Goal: Go to known website: Go to known website

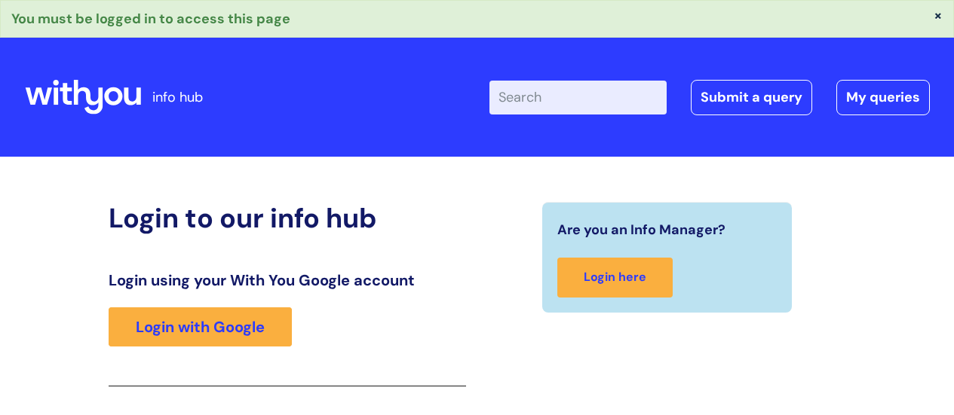
scroll to position [267, 0]
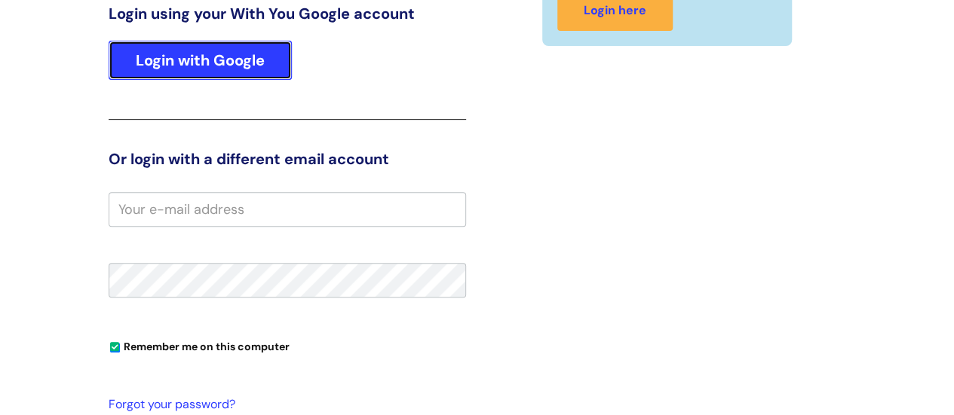
click at [227, 57] on link "Login with Google" at bounding box center [200, 60] width 183 height 39
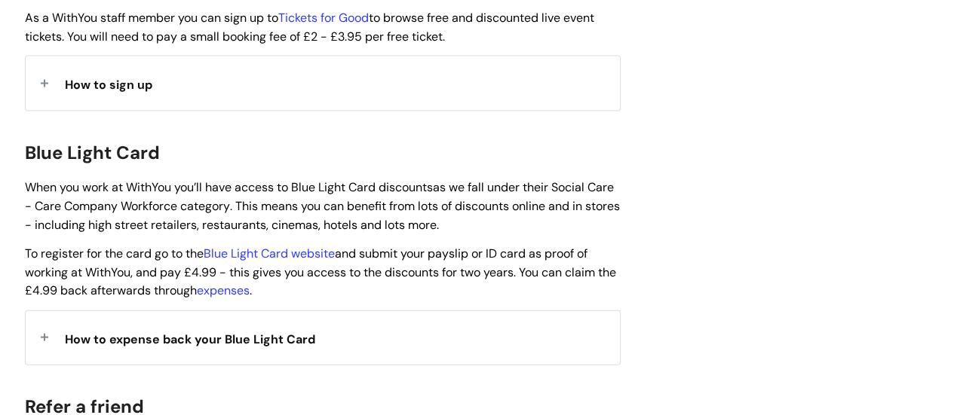
scroll to position [1502, 0]
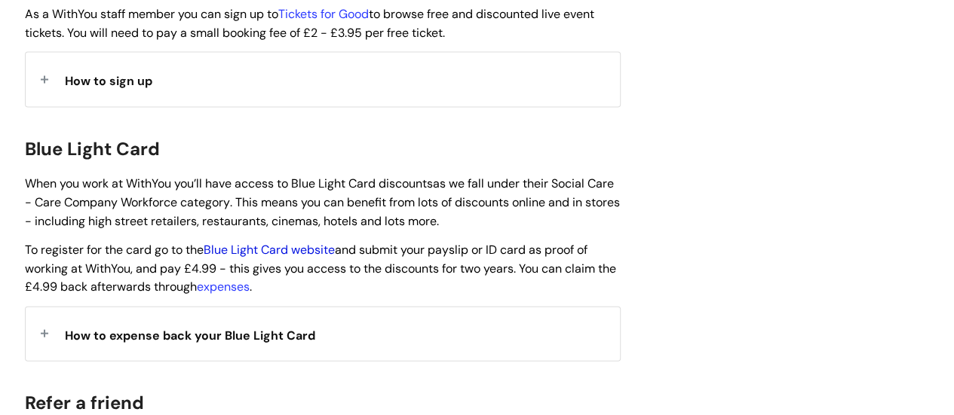
click at [268, 242] on link "Blue Light Card website" at bounding box center [269, 250] width 131 height 16
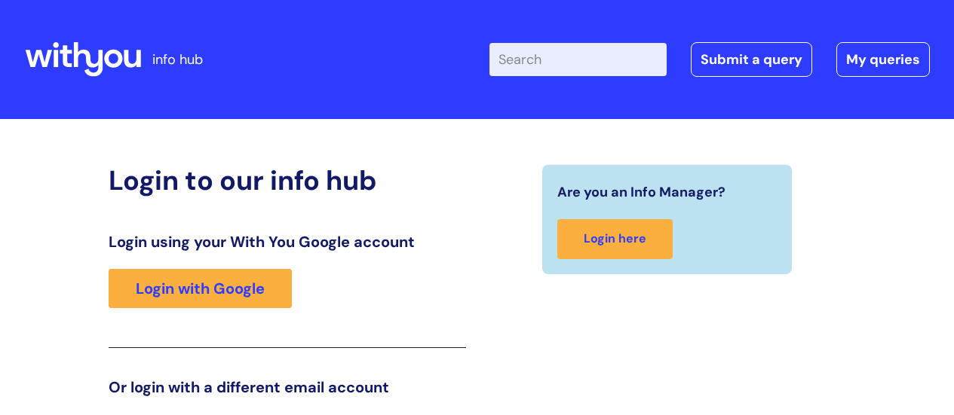
scroll to position [231, 0]
